Goal: Task Accomplishment & Management: Use online tool/utility

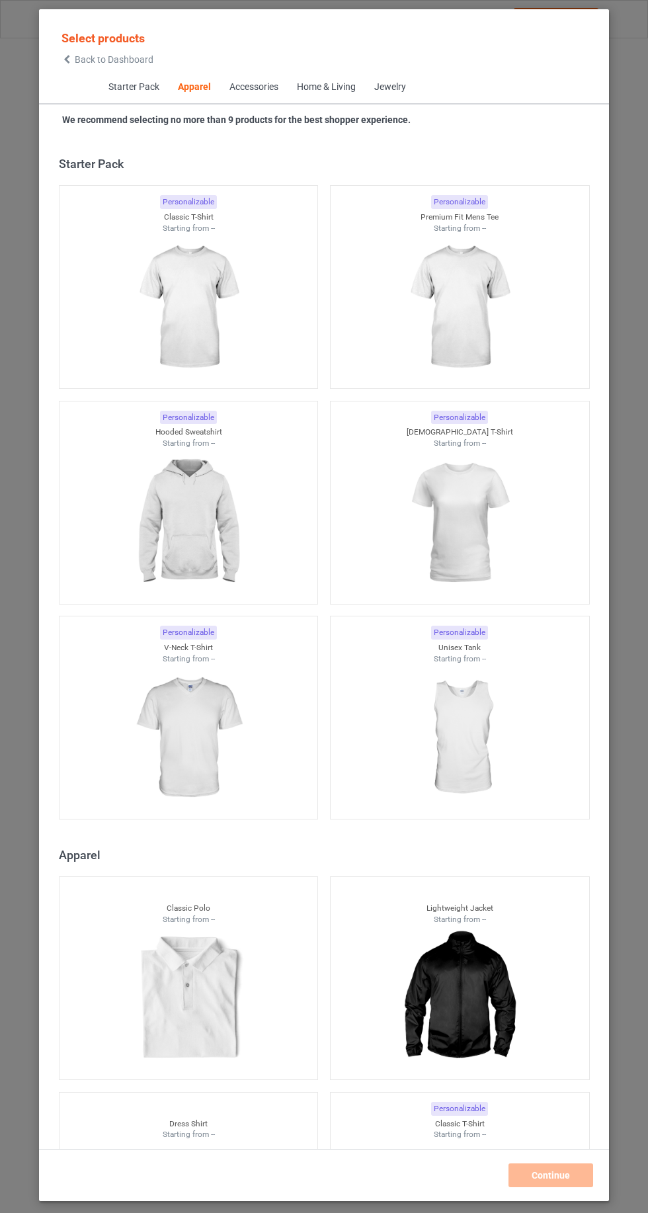
click at [77, 56] on span "Back to Dashboard" at bounding box center [114, 59] width 79 height 11
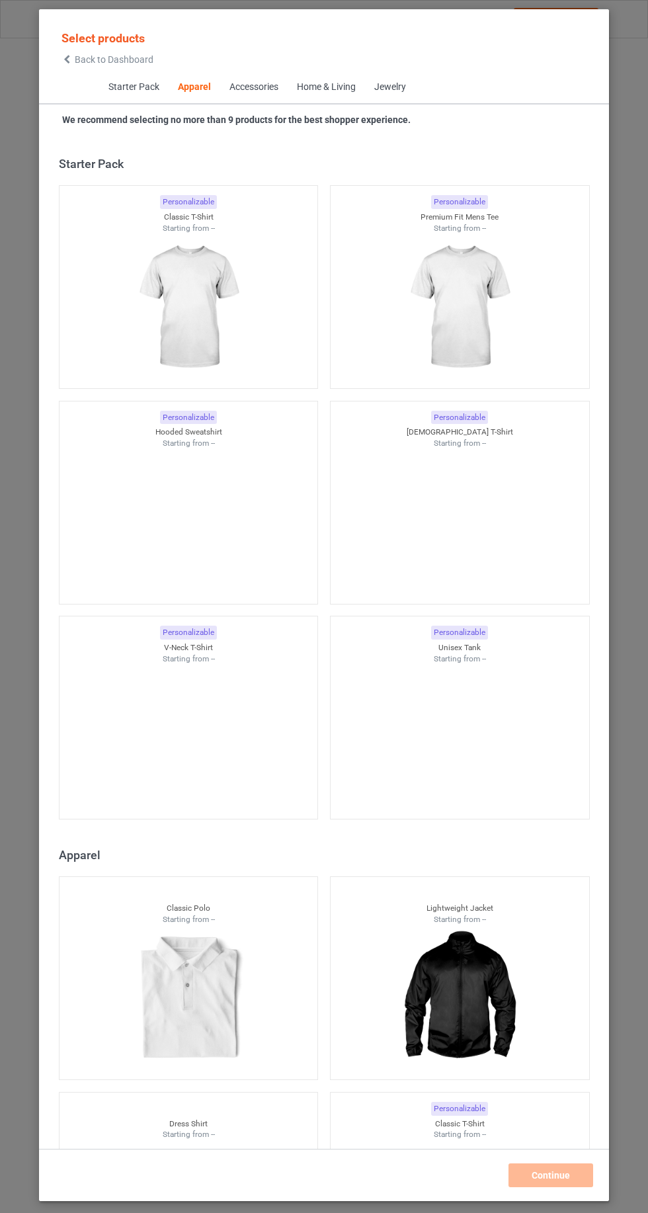
scroll to position [708, 0]
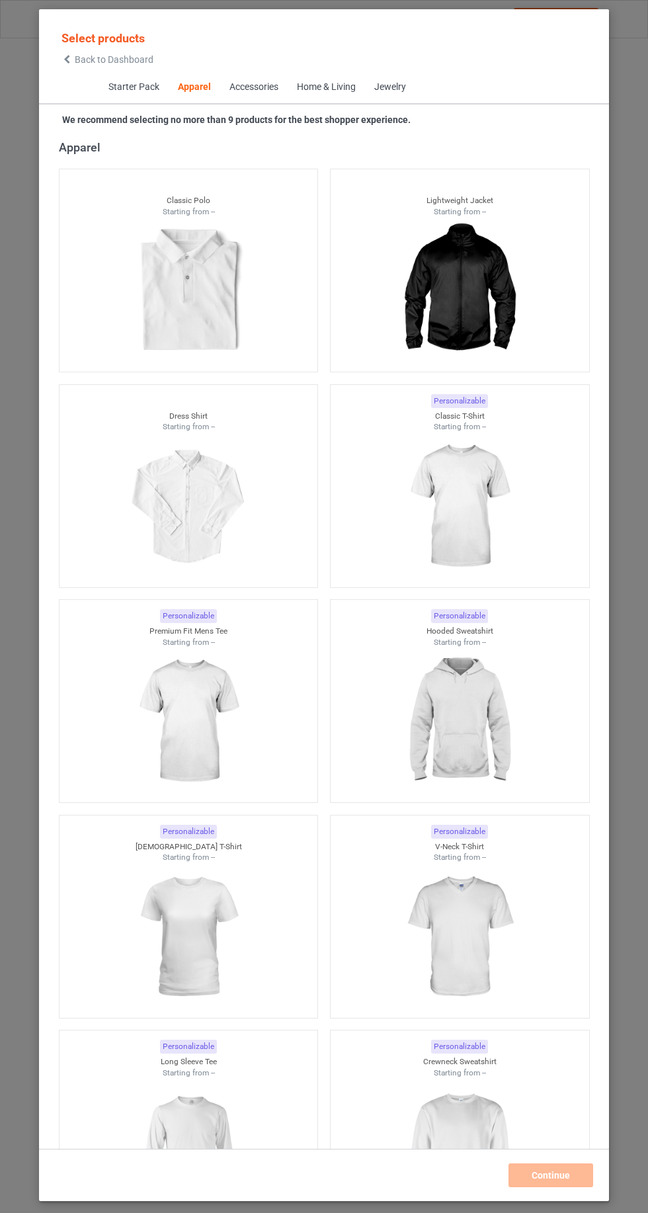
click at [67, 59] on icon at bounding box center [67, 59] width 11 height 9
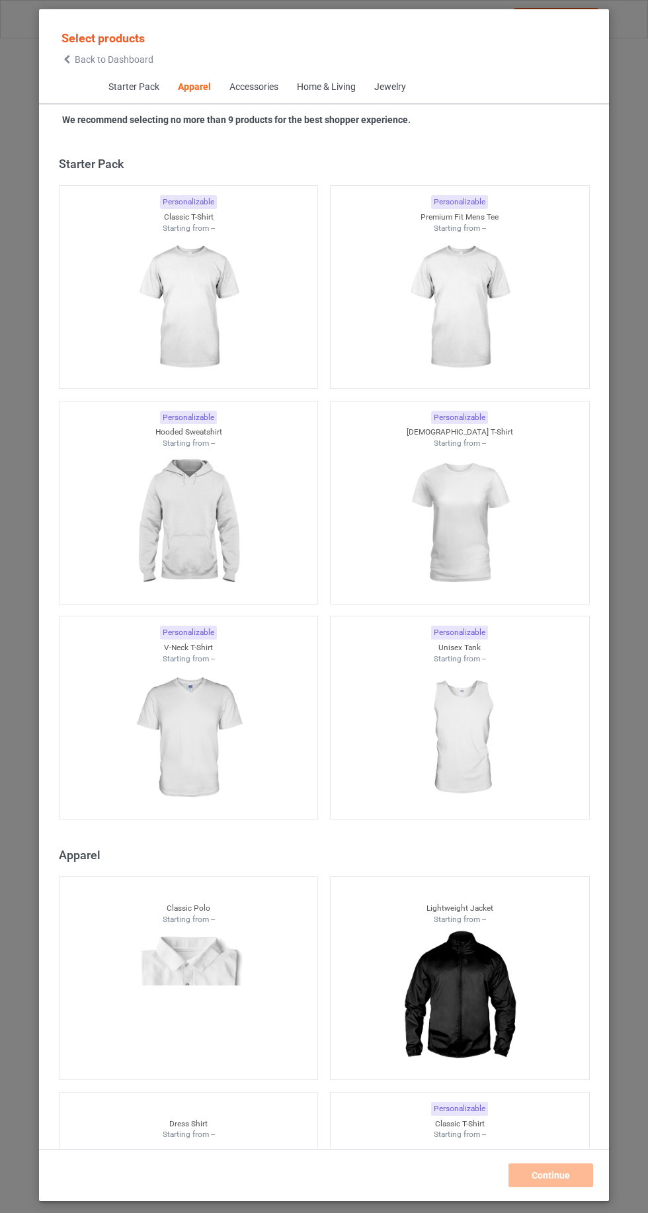
scroll to position [708, 0]
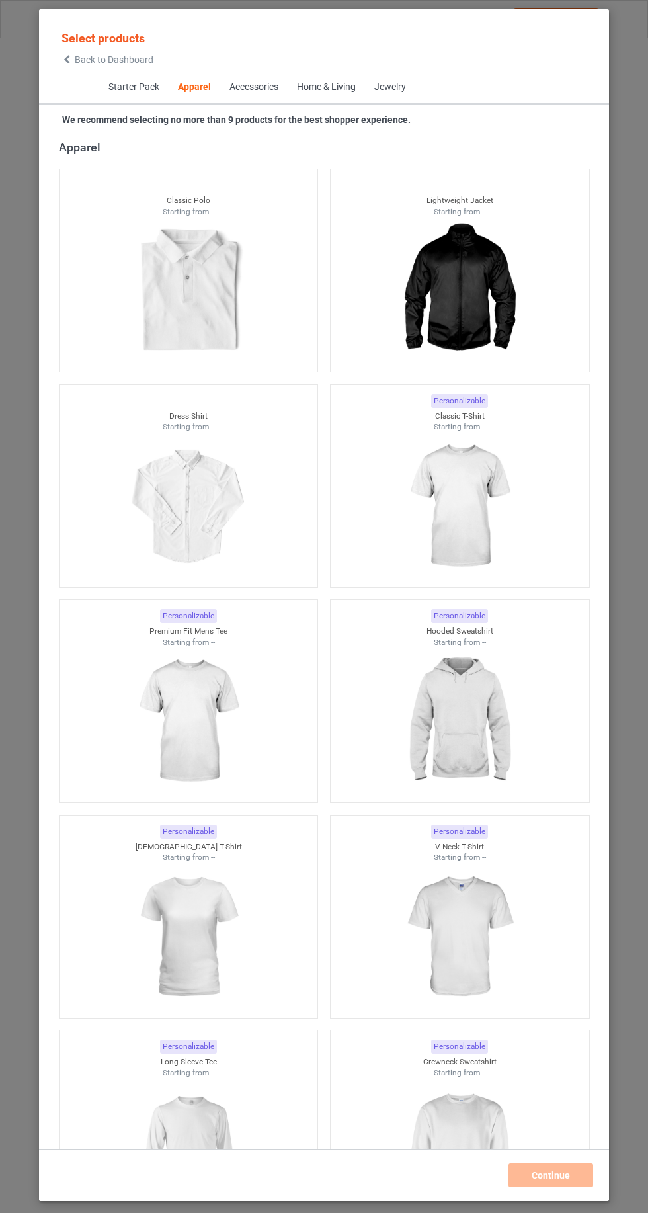
click at [42, 74] on div "Starter Pack Apparel Accessories Home & Living Jewelry" at bounding box center [324, 87] width 570 height 33
click at [71, 87] on div "Starter Pack Apparel Accessories Home & Living Jewelry" at bounding box center [324, 87] width 570 height 33
click at [79, 61] on span "Back to Dashboard" at bounding box center [114, 59] width 79 height 11
